Goal: Find specific page/section: Find specific page/section

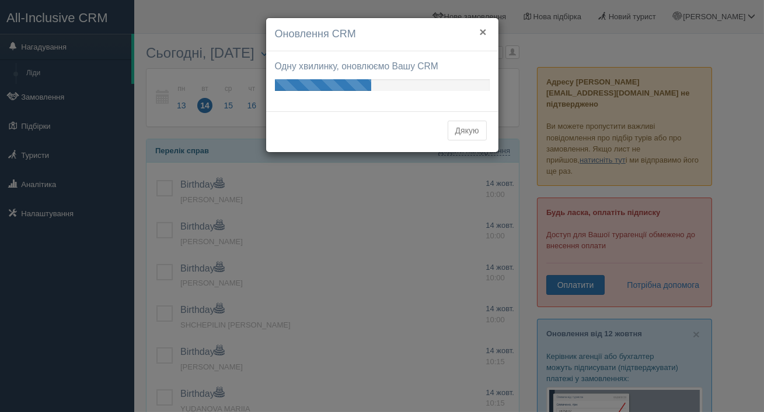
click at [484, 32] on button "×" at bounding box center [482, 32] width 7 height 12
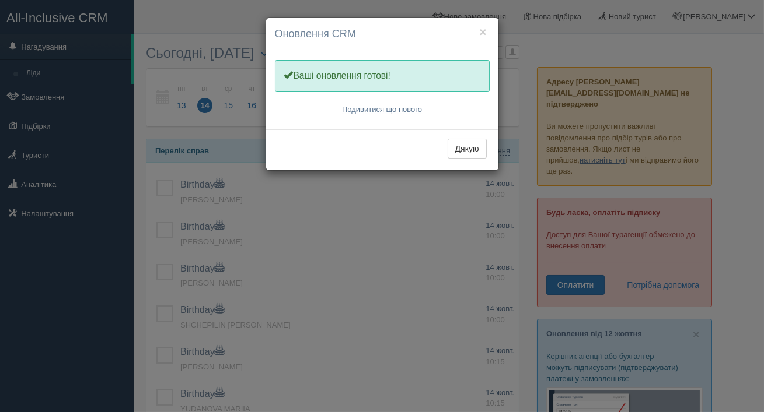
click at [468, 137] on div "Дякую" at bounding box center [382, 150] width 232 height 41
click at [466, 146] on button "Дякую" at bounding box center [466, 149] width 39 height 20
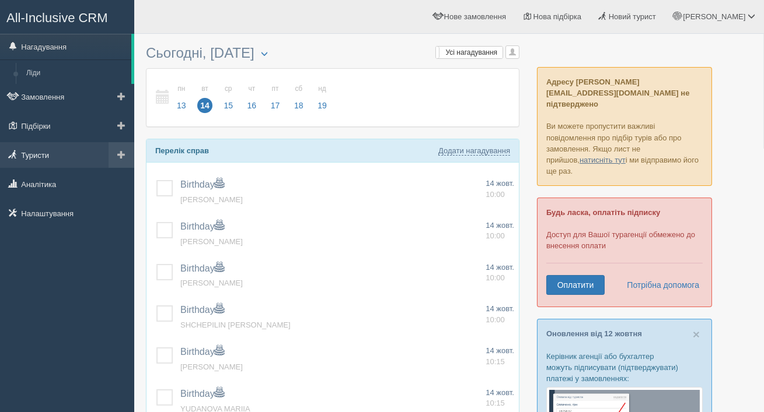
click at [61, 151] on link "Туристи" at bounding box center [67, 155] width 134 height 26
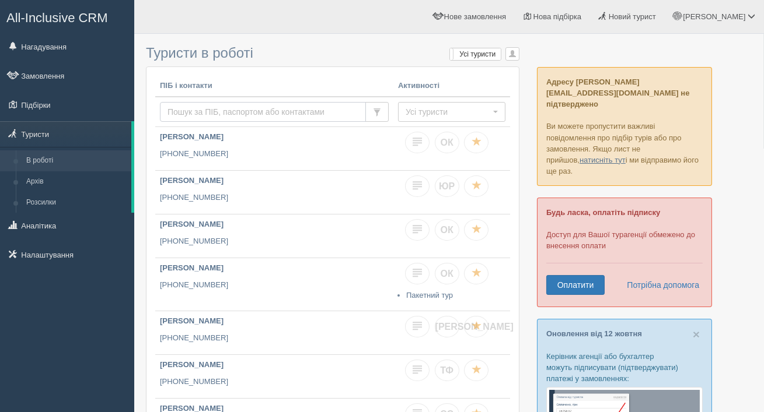
click at [187, 109] on input "text" at bounding box center [263, 112] width 206 height 20
type input "0733434374"
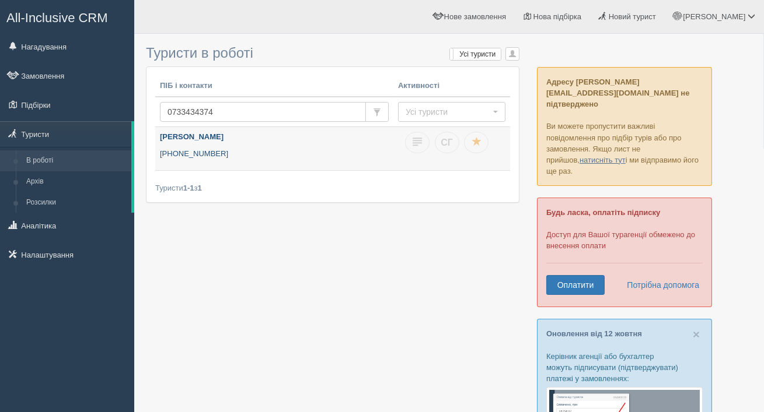
click at [187, 156] on p "[PHONE_NUMBER]" at bounding box center [274, 154] width 229 height 11
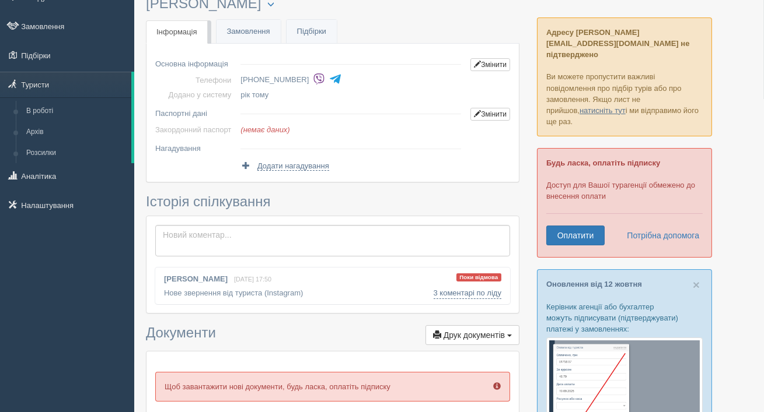
scroll to position [70, 0]
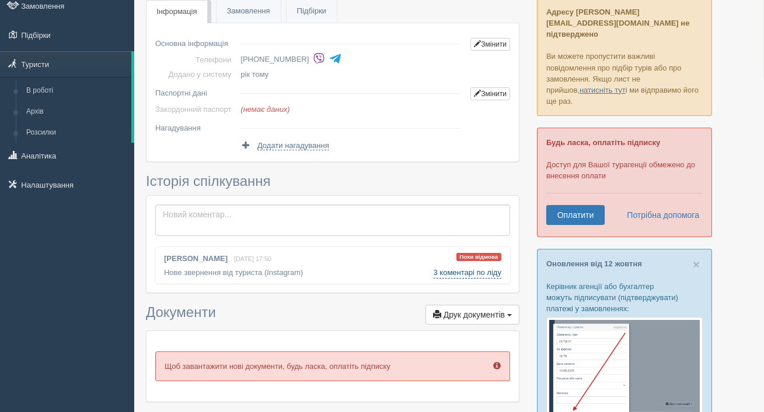
click at [442, 275] on link "3 коментарі по ліду" at bounding box center [467, 273] width 68 height 12
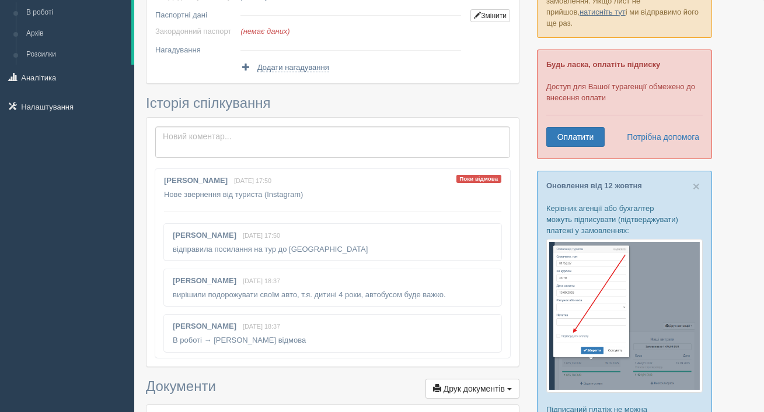
scroll to position [155, 0]
